Goal: Use online tool/utility: Utilize a website feature to perform a specific function

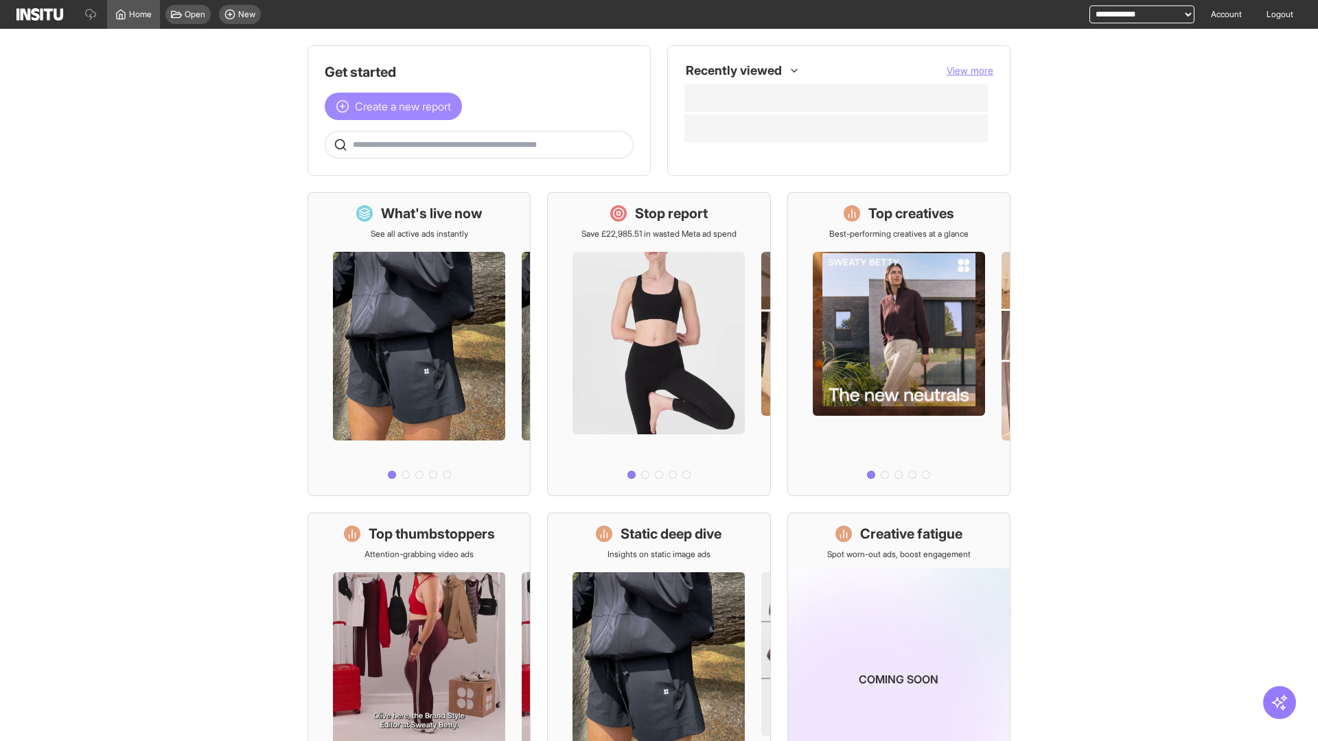
click at [397, 106] on span "Create a new report" at bounding box center [403, 106] width 96 height 16
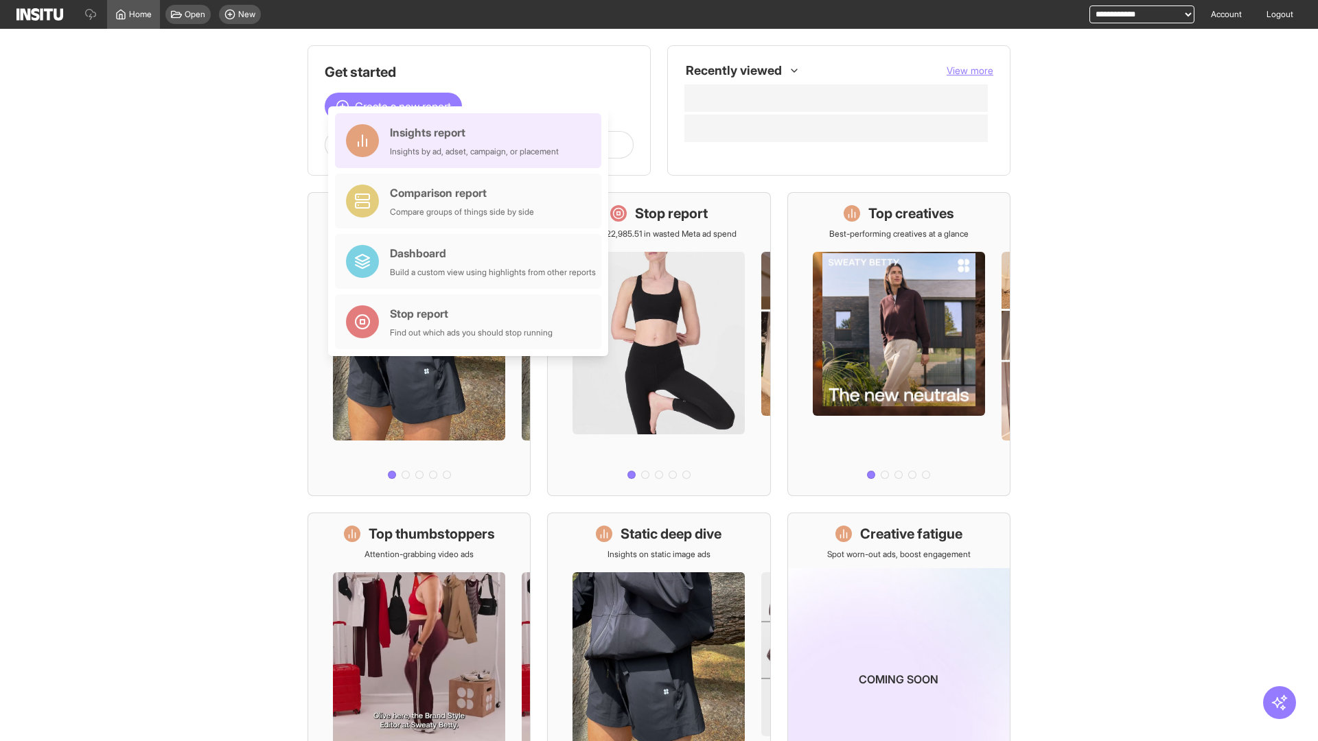
click at [472, 141] on div "Insights report Insights by ad, adset, campaign, or placement" at bounding box center [474, 140] width 169 height 33
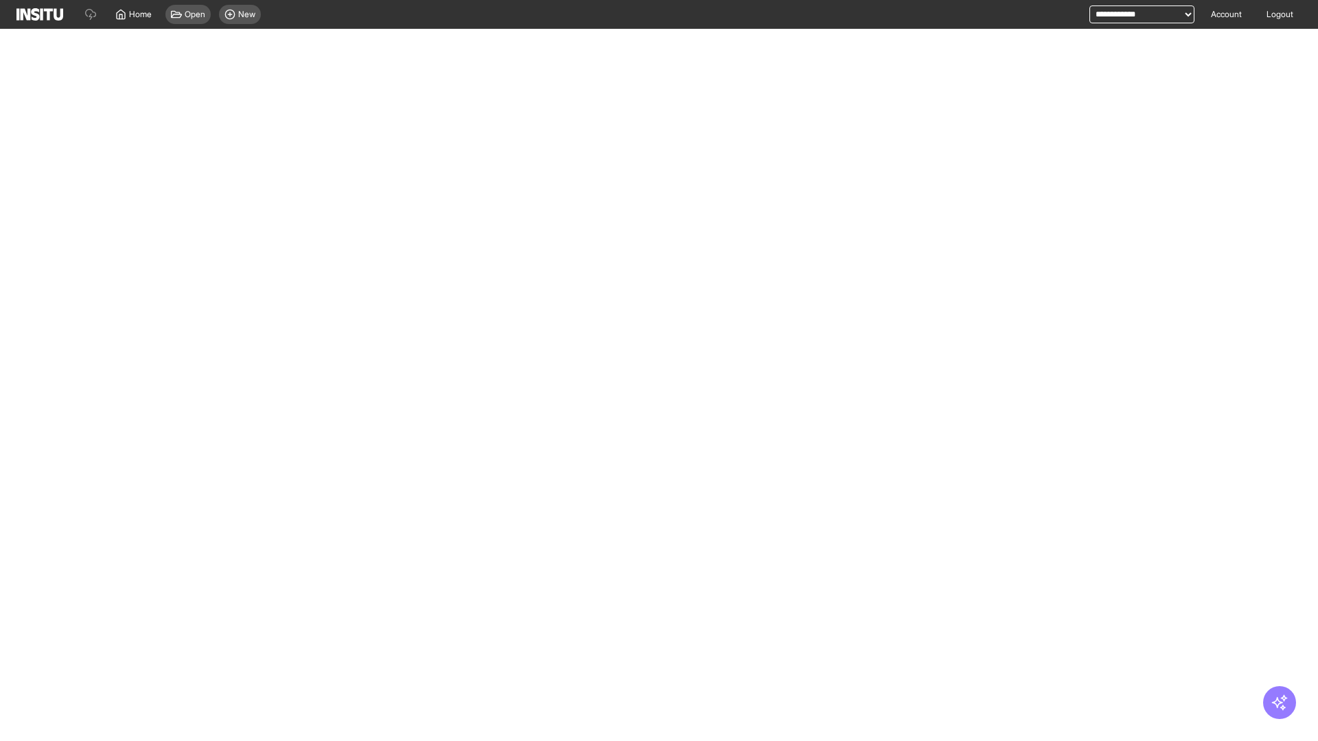
select select "**"
